Goal: Task Accomplishment & Management: Complete application form

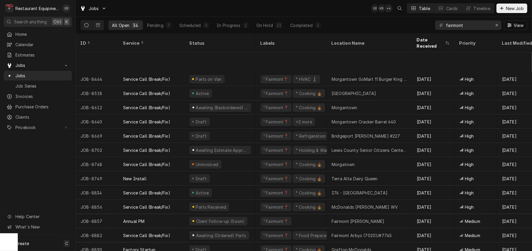
scroll to position [288, 0]
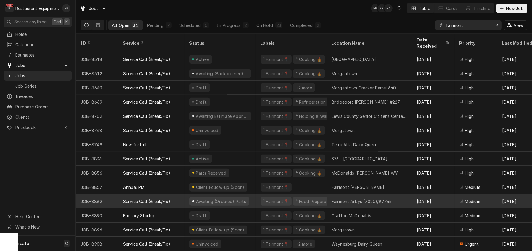
click at [256, 197] on div "Awaiting (Ordered) Parts" at bounding box center [220, 201] width 71 height 14
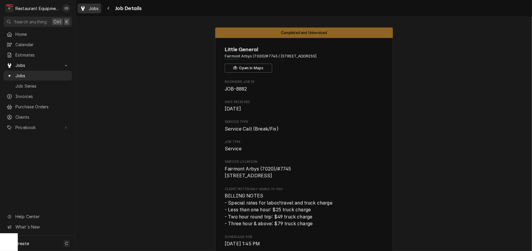
click at [96, 11] on span "Jobs" at bounding box center [94, 8] width 10 height 6
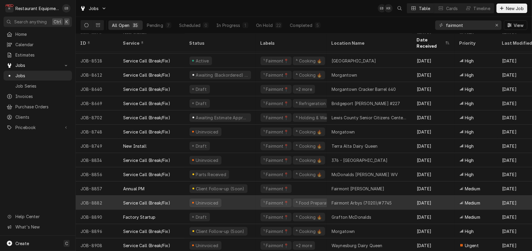
scroll to position [263, 0]
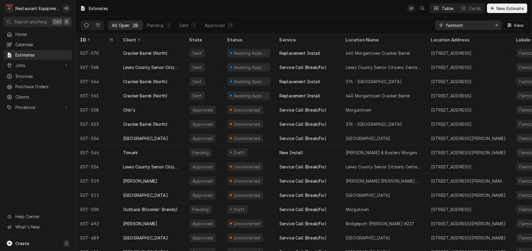
click at [474, 28] on input "fairmont" at bounding box center [468, 24] width 44 height 9
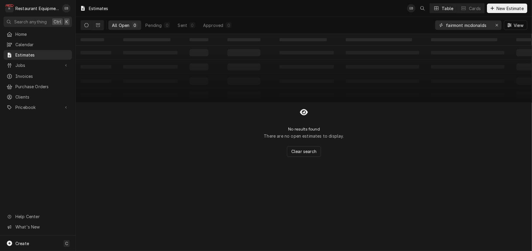
drag, startPoint x: 475, startPoint y: 29, endPoint x: 461, endPoint y: 31, distance: 14.7
click at [461, 30] on input "fairmont mcdonalds" at bounding box center [468, 24] width 44 height 9
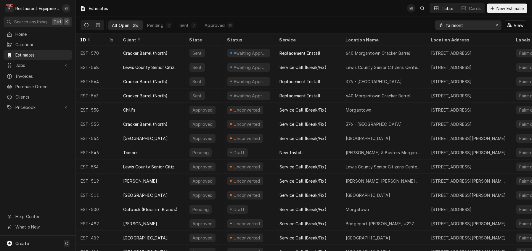
type input "fairmont"
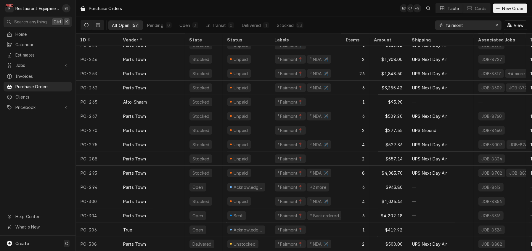
scroll to position [610, 0]
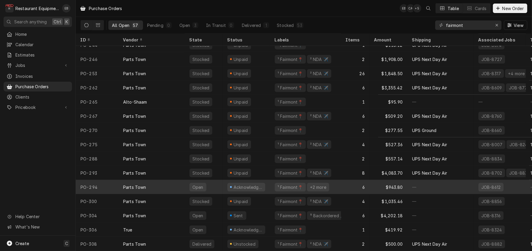
click at [357, 183] on div "6" at bounding box center [355, 187] width 28 height 14
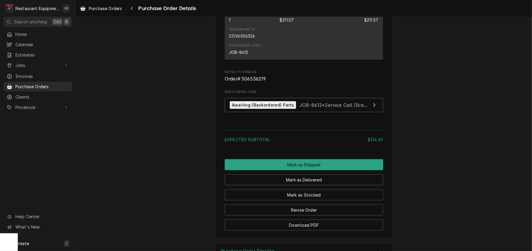
scroll to position [513, 0]
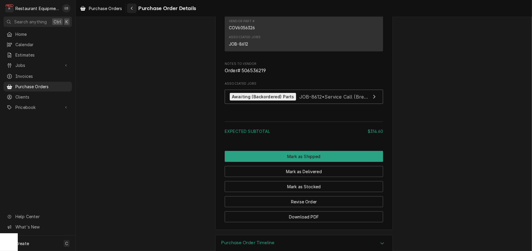
click at [133, 10] on icon "Navigate back" at bounding box center [132, 8] width 2 height 3
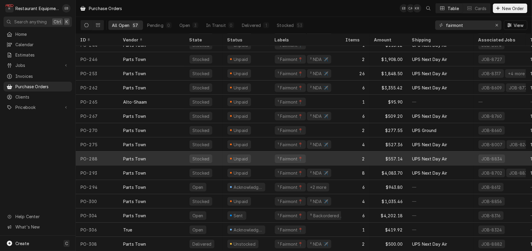
scroll to position [610, 0]
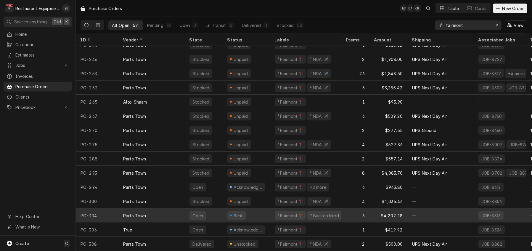
click at [354, 208] on div "6" at bounding box center [355, 215] width 28 height 14
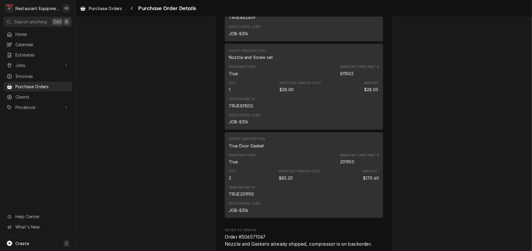
scroll to position [533, 0]
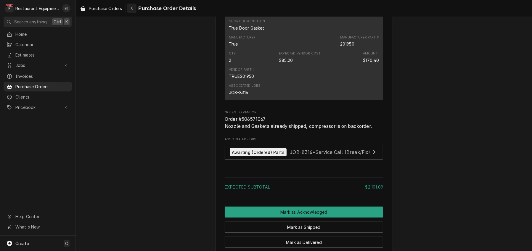
click at [135, 9] on div "Navigate back" at bounding box center [132, 8] width 6 height 6
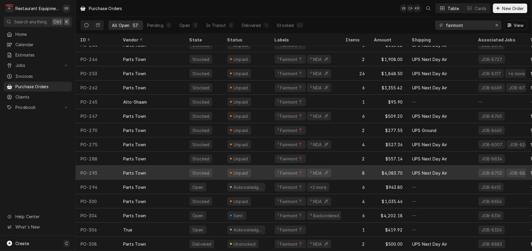
scroll to position [610, 0]
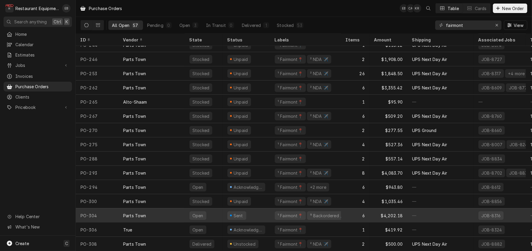
click at [357, 208] on div "6" at bounding box center [355, 215] width 28 height 14
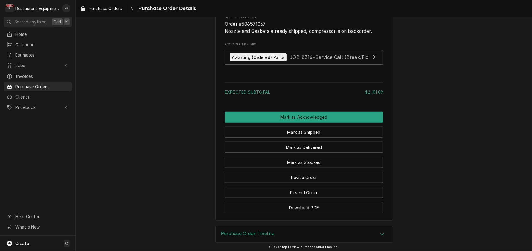
scroll to position [652, 0]
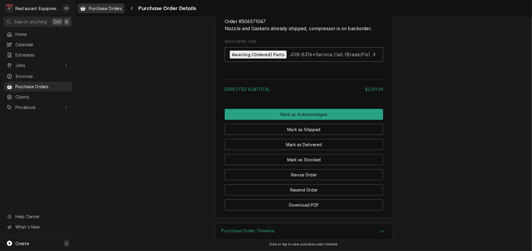
click at [108, 7] on span "Purchase Orders" at bounding box center [105, 8] width 33 height 6
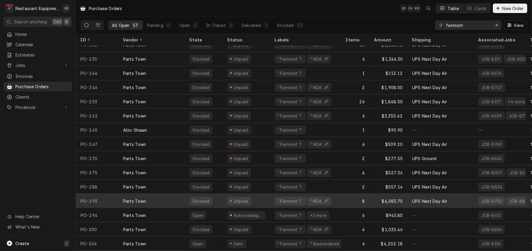
scroll to position [610, 0]
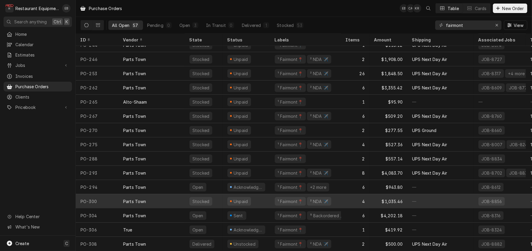
click at [357, 196] on div "4" at bounding box center [355, 201] width 28 height 14
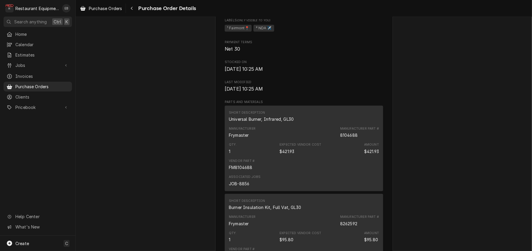
scroll to position [355, 0]
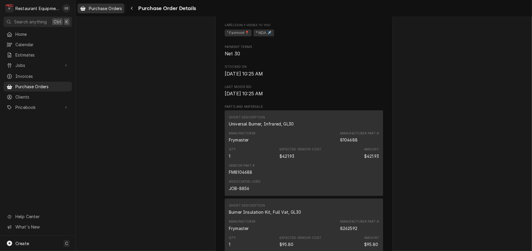
click at [112, 10] on span "Purchase Orders" at bounding box center [105, 8] width 33 height 6
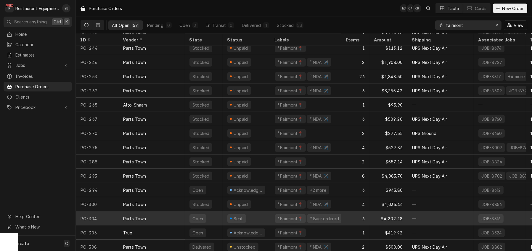
scroll to position [610, 0]
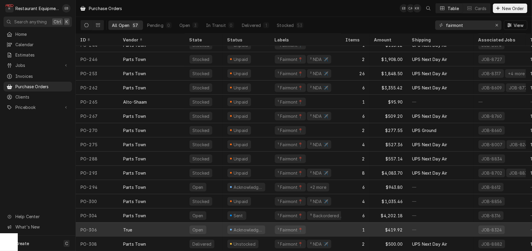
click at [354, 225] on div "1" at bounding box center [355, 230] width 28 height 14
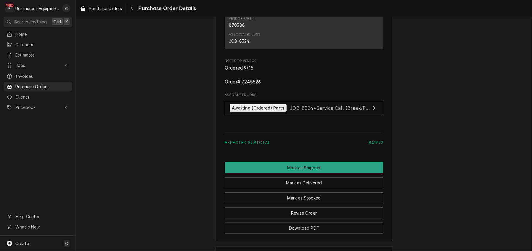
scroll to position [454, 0]
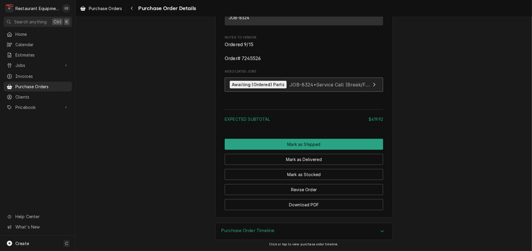
click at [338, 89] on div "Awaiting (Ordered) Parts JOB-8324 • Service Call (Break/Fix)" at bounding box center [300, 85] width 141 height 8
click at [110, 11] on span "Purchase Orders" at bounding box center [105, 8] width 33 height 6
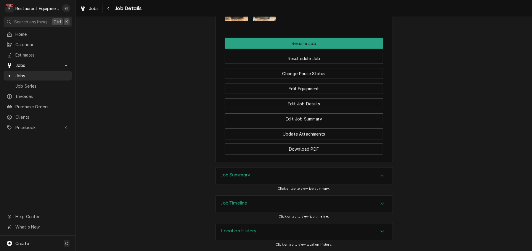
scroll to position [730, 0]
click at [307, 79] on button "Change Pause Status" at bounding box center [304, 73] width 158 height 11
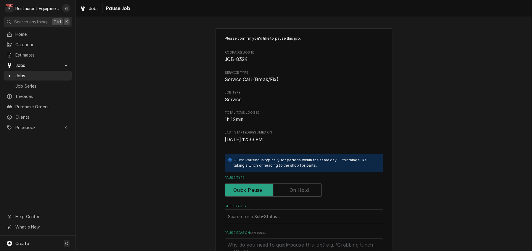
click at [296, 197] on label "Pause Type" at bounding box center [273, 190] width 97 height 13
click at [296, 197] on input "Pause Type" at bounding box center [273, 190] width 92 height 13
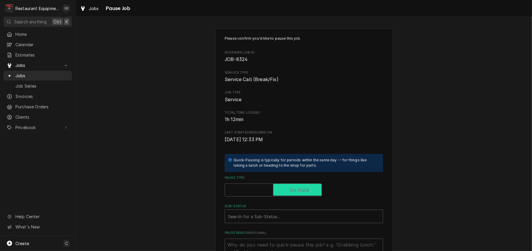
checkbox input "true"
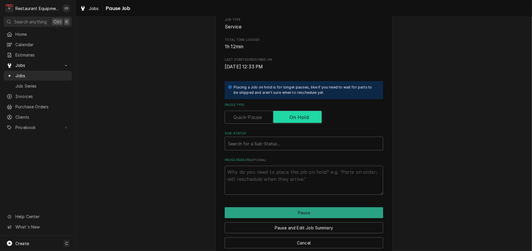
scroll to position [118, 0]
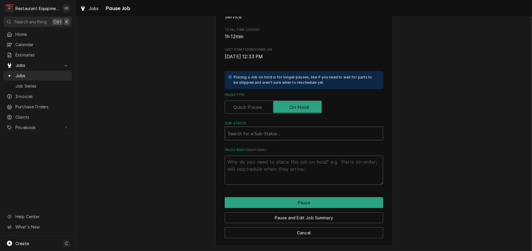
type textarea "x"
click at [261, 128] on div "Sub-Status" at bounding box center [304, 133] width 152 height 11
type input "parts received"
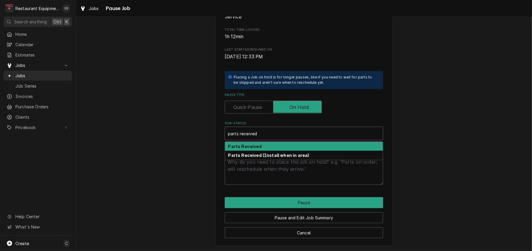
click at [277, 142] on div "Parts Received" at bounding box center [304, 146] width 158 height 9
type textarea "x"
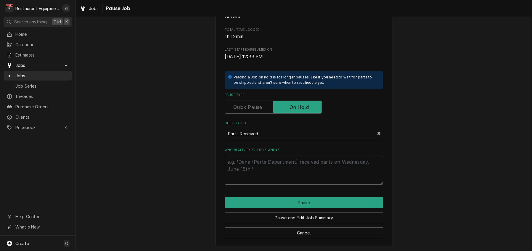
drag, startPoint x: 277, startPoint y: 165, endPoint x: 279, endPoint y: 160, distance: 6.2
click at [277, 165] on textarea "Who received part(s) & when?" at bounding box center [304, 170] width 158 height 29
type textarea "x"
type textarea "r"
type textarea "x"
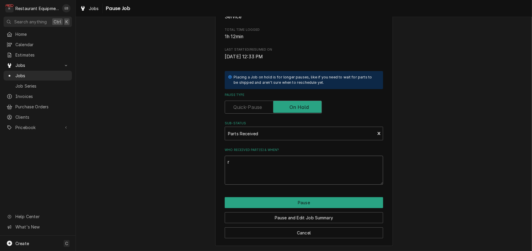
type textarea "re"
type textarea "x"
type textarea "rec"
type textarea "x"
type textarea "rece"
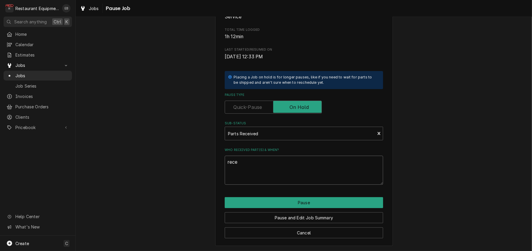
type textarea "x"
type textarea "recei"
type textarea "x"
type textarea "receiv"
type textarea "x"
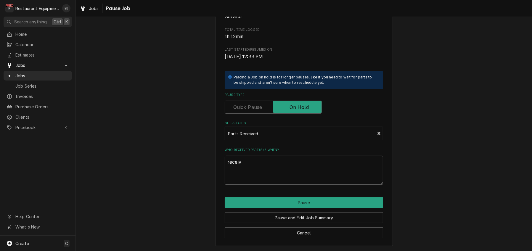
type textarea "receive"
type textarea "x"
type textarea "received"
type textarea "x"
type textarea "received"
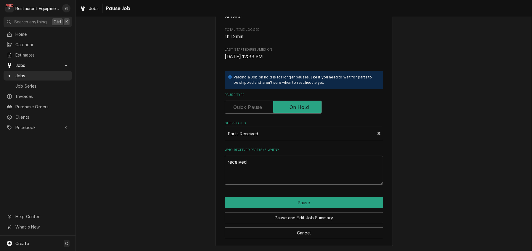
type textarea "x"
type textarea "received 9"
type textarea "x"
type textarea "received 9/"
type textarea "x"
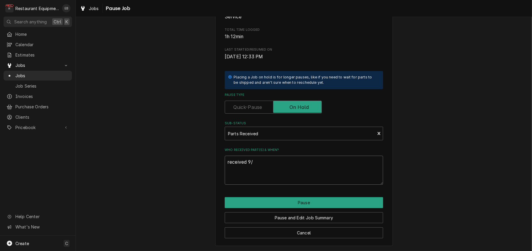
type textarea "received 9/1"
type textarea "x"
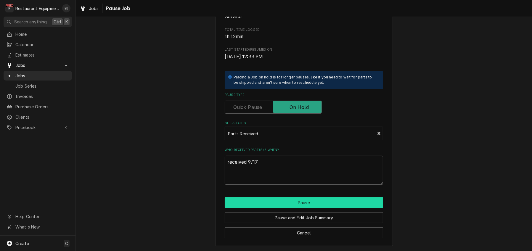
type textarea "received 9/17"
click at [276, 198] on button "Pause" at bounding box center [304, 202] width 158 height 11
type textarea "x"
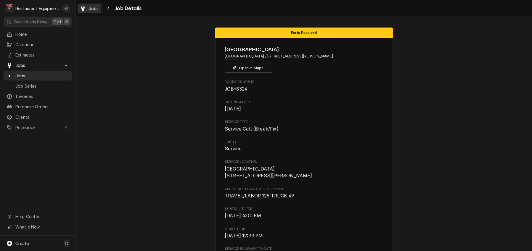
click at [94, 9] on div "Jobs" at bounding box center [89, 8] width 21 height 7
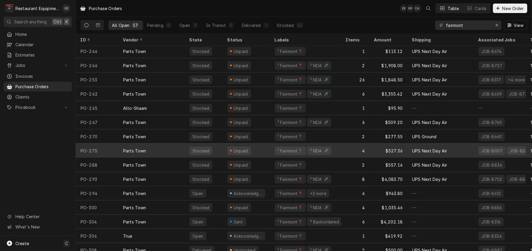
scroll to position [610, 0]
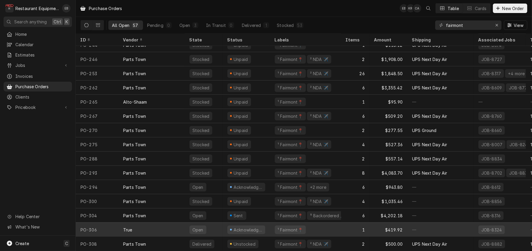
click at [277, 228] on div "¹ Fairmont📍" at bounding box center [305, 230] width 71 height 14
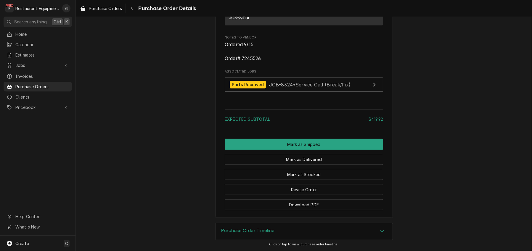
scroll to position [548, 0]
click at [289, 169] on button "Mark as Stocked" at bounding box center [304, 174] width 158 height 11
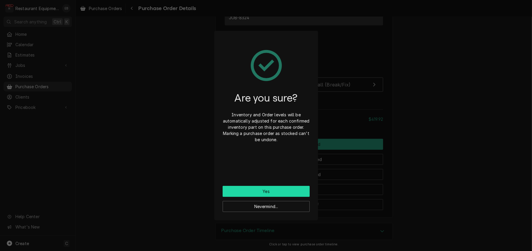
click at [285, 192] on button "Yes" at bounding box center [266, 191] width 87 height 11
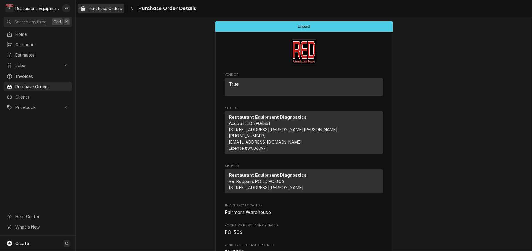
click at [110, 7] on span "Purchase Orders" at bounding box center [105, 8] width 33 height 6
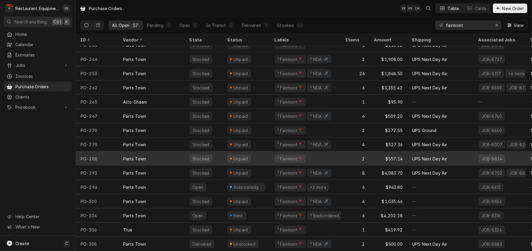
scroll to position [610, 0]
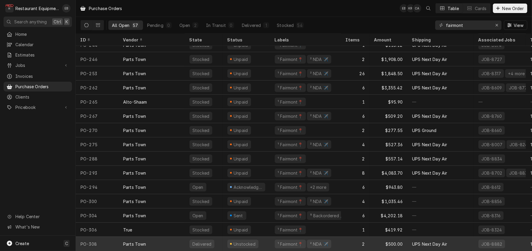
click at [270, 238] on div "Unstocked" at bounding box center [246, 244] width 47 height 14
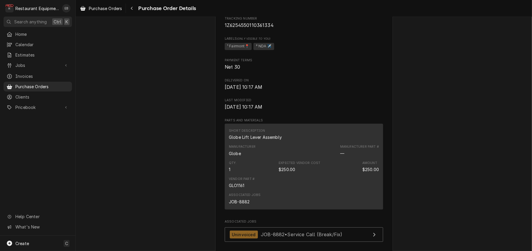
scroll to position [256, 0]
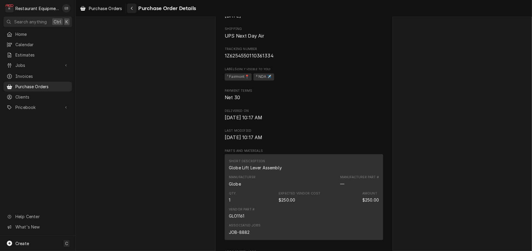
click at [133, 8] on icon "Navigate back" at bounding box center [132, 8] width 2 height 3
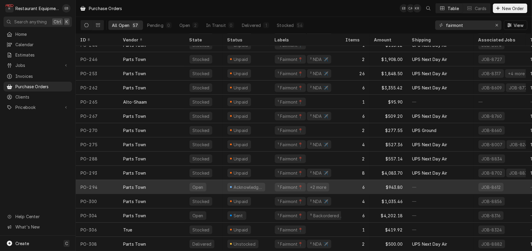
scroll to position [610, 0]
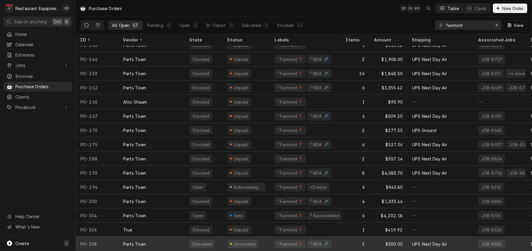
click at [270, 240] on div "Unstocked" at bounding box center [246, 244] width 47 height 14
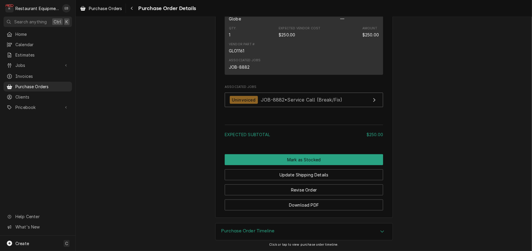
scroll to position [493, 0]
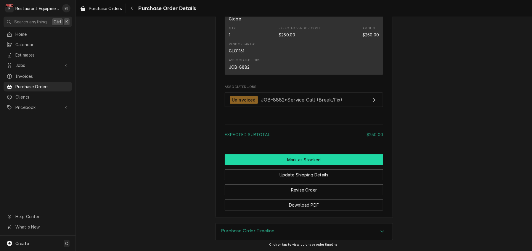
click at [287, 165] on button "Mark as Stocked" at bounding box center [304, 159] width 158 height 11
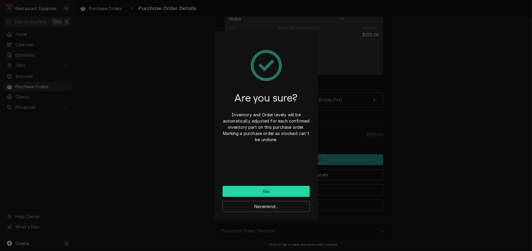
click at [261, 196] on button "Yes" at bounding box center [266, 191] width 87 height 11
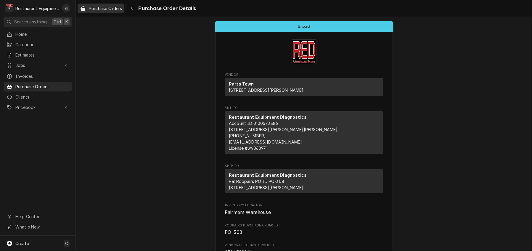
click at [107, 12] on div "Purchase Orders" at bounding box center [101, 8] width 44 height 7
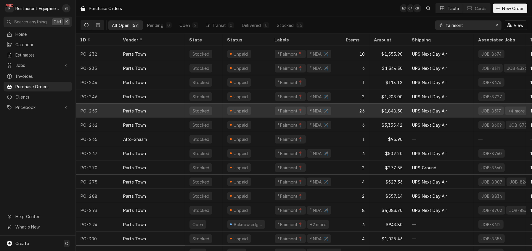
scroll to position [610, 0]
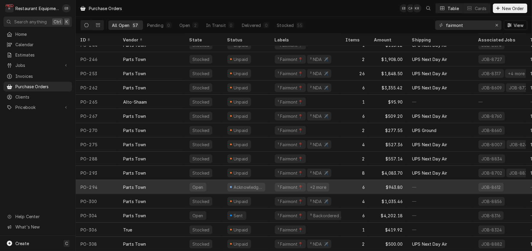
click at [270, 182] on div "Acknowledged" at bounding box center [246, 187] width 47 height 14
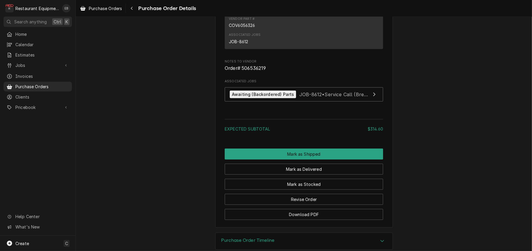
scroll to position [513, 0]
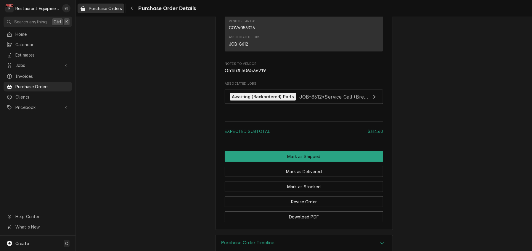
click at [109, 10] on span "Purchase Orders" at bounding box center [105, 8] width 33 height 6
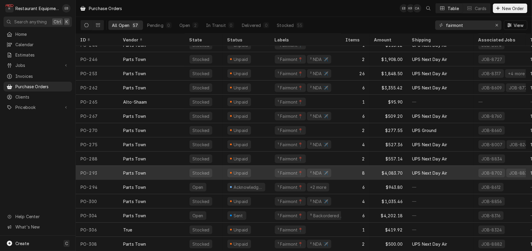
scroll to position [610, 0]
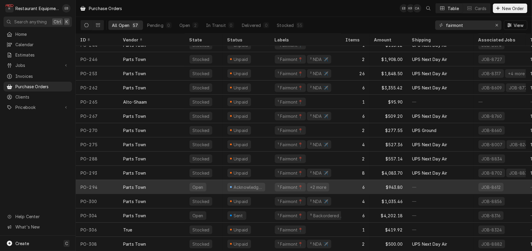
click at [275, 183] on div "¹ Fairmont📍 +2 more" at bounding box center [305, 187] width 71 height 14
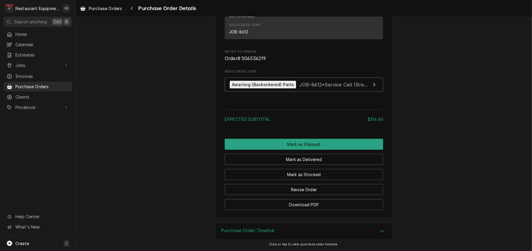
scroll to position [533, 0]
click at [120, 13] on link "Purchase Orders" at bounding box center [101, 9] width 47 height 10
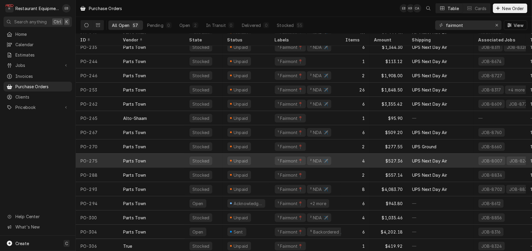
scroll to position [610, 0]
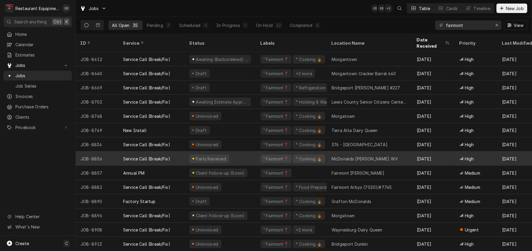
scroll to position [302, 0]
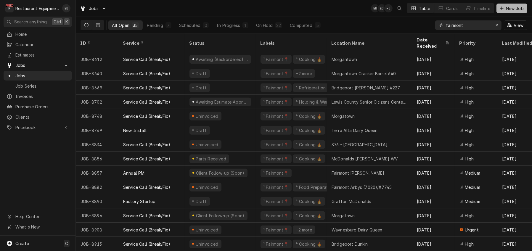
click at [514, 9] on span "New Job" at bounding box center [515, 8] width 20 height 6
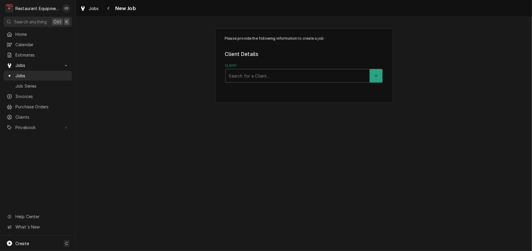
click at [306, 68] on label "Client" at bounding box center [304, 65] width 158 height 5
click at [307, 81] on div "Client" at bounding box center [298, 75] width 138 height 11
type input "cracker"
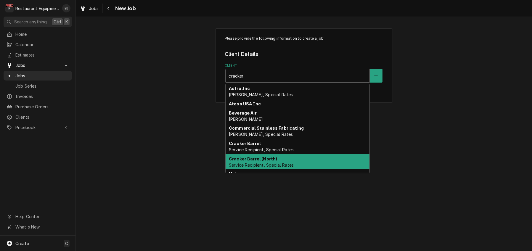
click at [272, 168] on span "Service Recipient, Special Rates" at bounding box center [261, 165] width 65 height 5
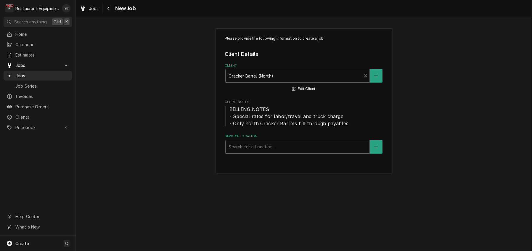
click at [269, 152] on div "Service Location" at bounding box center [298, 147] width 138 height 11
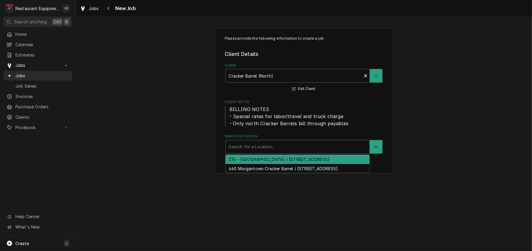
click at [268, 164] on div "376 - Fairmont / 2206 Pleasant Valley Rd, Pleasant Valley, WV 26554" at bounding box center [298, 159] width 144 height 9
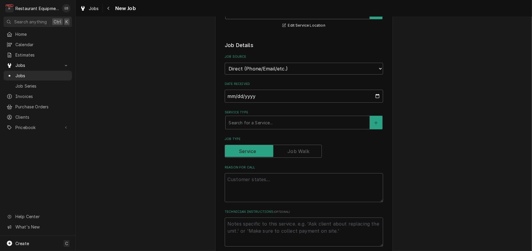
scroll to position [138, 0]
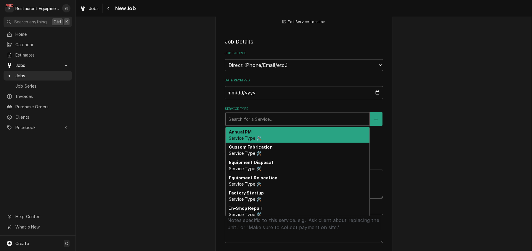
click at [264, 124] on div "Service Type" at bounding box center [298, 119] width 138 height 11
type textarea "x"
type input "b"
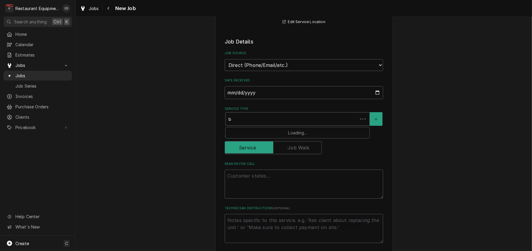
type textarea "x"
type input "br"
type textarea "x"
type input "bre"
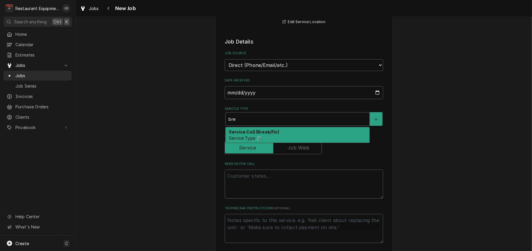
click at [254, 143] on div "Service Call (Break/Fix) Service Type 🛠️" at bounding box center [298, 134] width 144 height 15
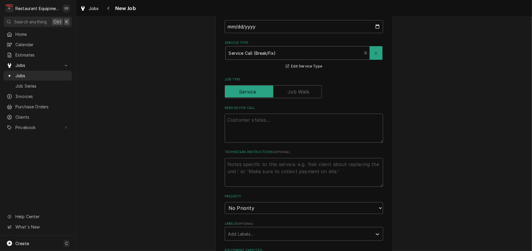
scroll to position [217, 0]
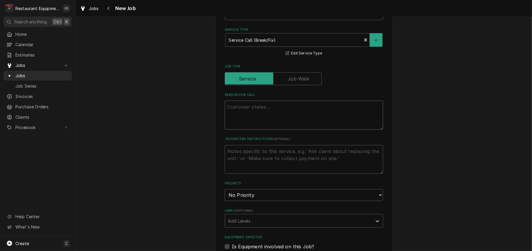
click at [265, 130] on textarea "Reason For Call" at bounding box center [304, 115] width 158 height 29
paste textarea "Walk in freezer ceiling fan is leaking and freezing a puddle in middle of floor"
type textarea "x"
type textarea "Walk in freezer ceiling fan is leaking and freezing a puddle in middle of floor"
click at [225, 130] on textarea "Walk in freezer ceiling fan is leaking and freezing a puddle in middle of floor" at bounding box center [304, 115] width 158 height 29
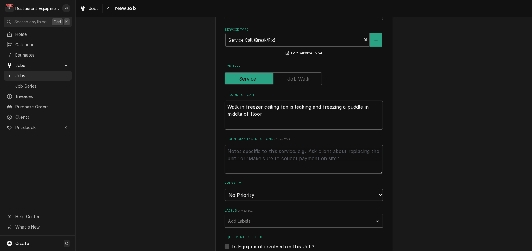
type textarea "x"
type textarea "Walk in freezer ceiling fan is leaking and freezing a puddle in middle of floor"
type textarea "x"
type textarea "T Walk in freezer ceiling fan is leaking and freezing a puddle in middle of flo…"
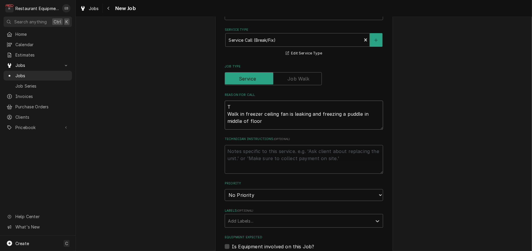
type textarea "x"
type textarea "TN Walk in freezer ceiling fan is leaking and freezing a puddle in middle of fl…"
type textarea "x"
type textarea "TN# Walk in freezer ceiling fan is leaking and freezing a puddle in middle of f…"
type textarea "x"
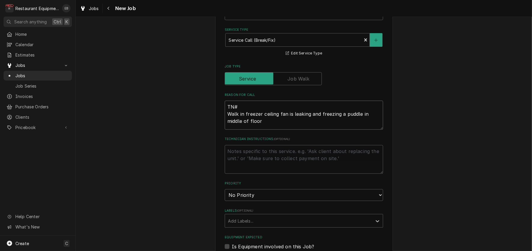
type textarea "TN# Walk in freezer ceiling fan is leaking and freezing a puddle in middle of f…"
type textarea "x"
type textarea "TN# Walk in freezer ceiling fan is leaking and freezing a puddle in middle of f…"
paste textarea "321980517"
type textarea "x"
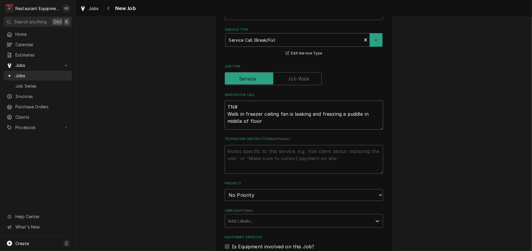
type textarea "TN# 321980517 Walk in freezer ceiling fan is leaking and freezing a puddle in m…"
type textarea "x"
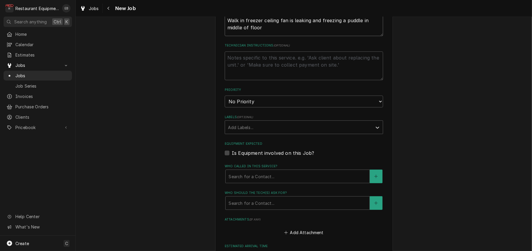
scroll to position [316, 0]
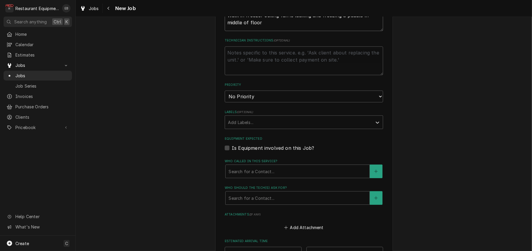
type textarea "TN# 321980517 Walk in freezer ceiling fan is leaking and freezing a puddle in m…"
drag, startPoint x: 264, startPoint y: 137, endPoint x: 264, endPoint y: 142, distance: 5.6
click at [264, 102] on select "No Priority Urgent High Medium Low" at bounding box center [304, 97] width 158 height 12
click at [249, 102] on select "No Priority Urgent High Medium Low" at bounding box center [304, 97] width 158 height 12
select select "2"
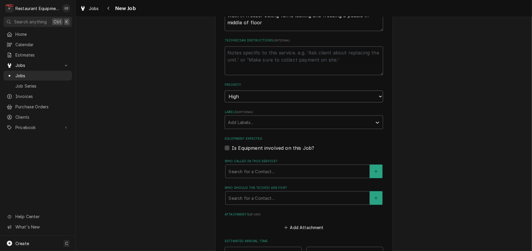
click at [225, 102] on select "No Priority Urgent High Medium Low" at bounding box center [304, 97] width 158 height 12
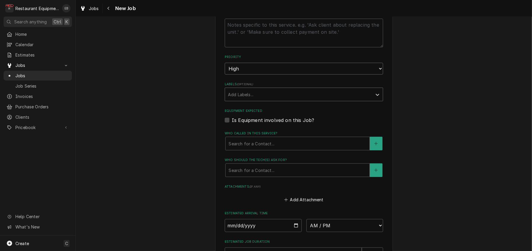
scroll to position [355, 0]
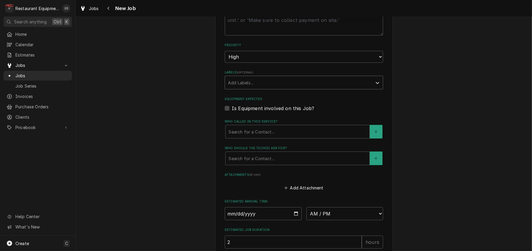
click at [260, 88] on div "Labels" at bounding box center [298, 82] width 141 height 11
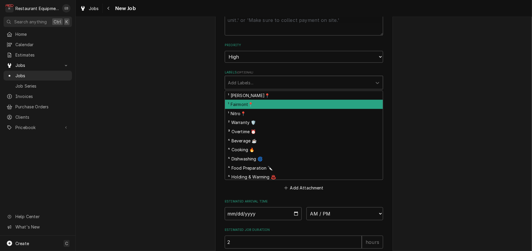
click at [252, 109] on div "¹ Fairmont📍" at bounding box center [304, 104] width 158 height 9
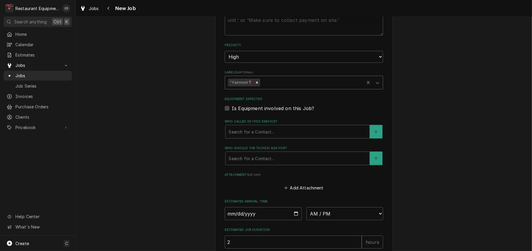
click at [278, 88] on div "Labels" at bounding box center [311, 82] width 100 height 11
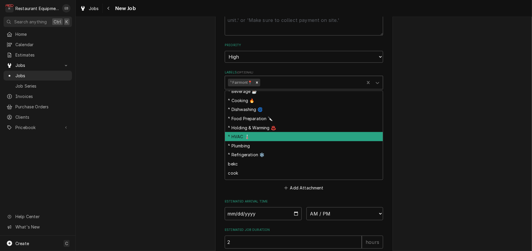
scroll to position [39, 0]
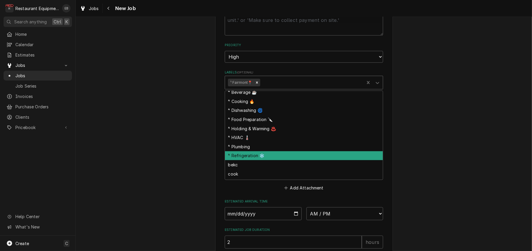
click at [251, 161] on div "⁴ Refrigeration ❄️" at bounding box center [304, 155] width 158 height 9
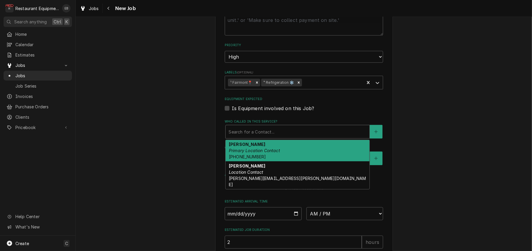
click at [264, 137] on div "Who called in this service?" at bounding box center [298, 131] width 138 height 11
click at [248, 153] on em "Primary Location Contact" at bounding box center [254, 150] width 51 height 5
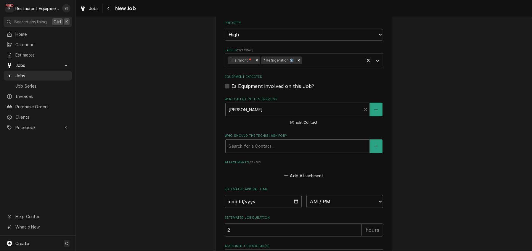
scroll to position [395, 0]
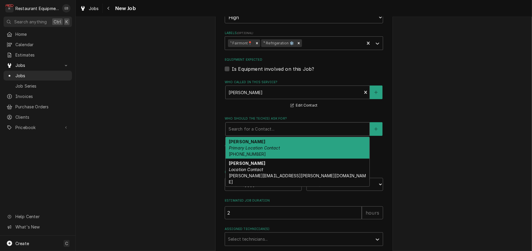
click at [247, 134] on div "Who should the tech(s) ask for?" at bounding box center [298, 129] width 138 height 11
click at [243, 150] on em "Primary Location Contact" at bounding box center [254, 147] width 51 height 5
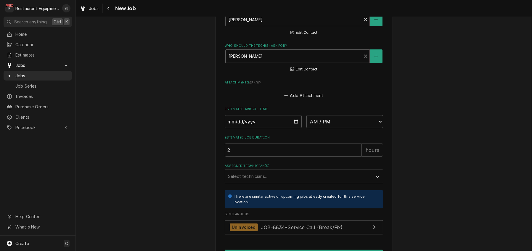
scroll to position [474, 0]
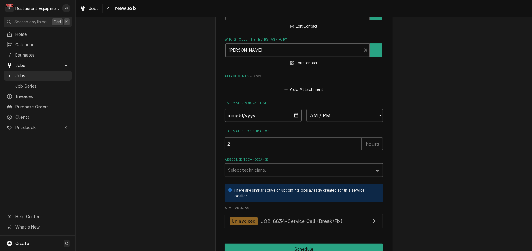
click at [298, 122] on input "Date" at bounding box center [263, 115] width 77 height 13
type textarea "x"
type input "2025-09-17"
click at [345, 122] on select "AM / PM 6:00 AM 6:15 AM 6:30 AM 6:45 AM 7:00 AM 7:15 AM 7:30 AM 7:45 AM 8:00 AM…" at bounding box center [345, 115] width 77 height 13
type textarea "x"
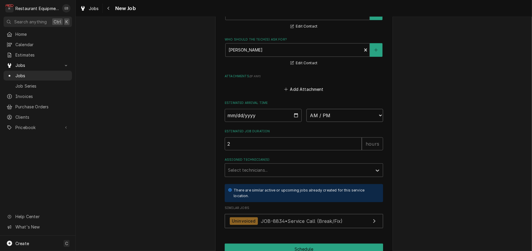
select select "13:30:00"
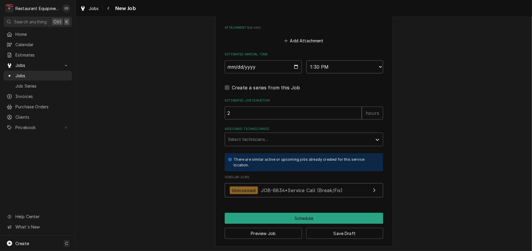
type textarea "x"
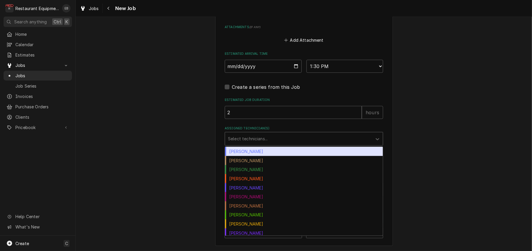
click at [254, 144] on div "Assigned Technician(s)" at bounding box center [298, 139] width 141 height 11
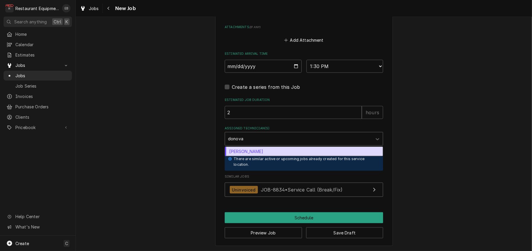
type input "donovan"
click at [269, 156] on div "Donovan Pruitt" at bounding box center [304, 151] width 158 height 9
type textarea "x"
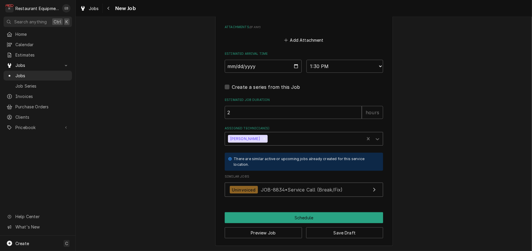
scroll to position [607, 0]
click at [320, 187] on span "JOB-8834 • Service Call (Break/Fix)" at bounding box center [302, 190] width 82 height 6
click at [276, 215] on button "Schedule" at bounding box center [304, 217] width 158 height 11
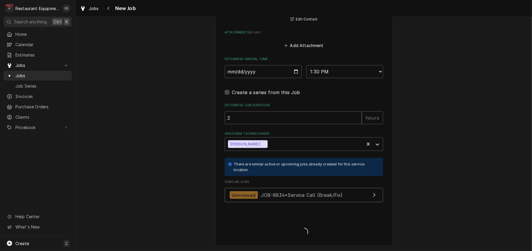
scroll to position [601, 0]
type textarea "x"
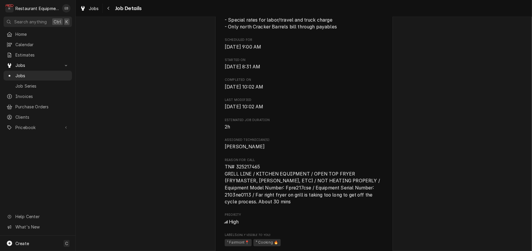
scroll to position [217, 0]
